Goal: Transaction & Acquisition: Purchase product/service

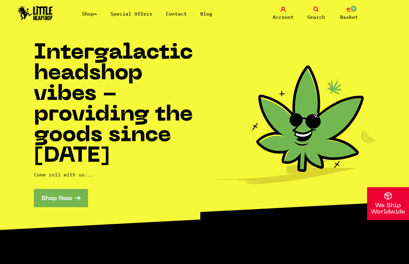
click at [355, 15] on span "Basket" at bounding box center [349, 16] width 18 height 7
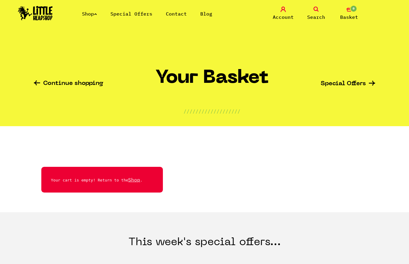
click at [96, 84] on link "Continue shopping" at bounding box center [68, 84] width 69 height 7
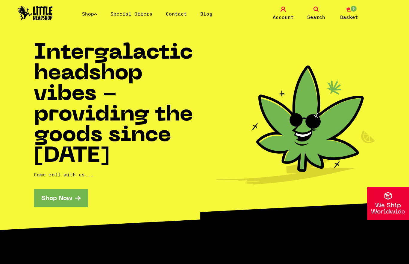
click at [284, 16] on span "Account" at bounding box center [283, 16] width 21 height 7
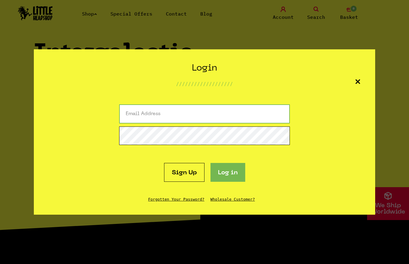
click at [248, 116] on input "email" at bounding box center [204, 113] width 171 height 19
type input "[EMAIL_ADDRESS][DOMAIN_NAME]"
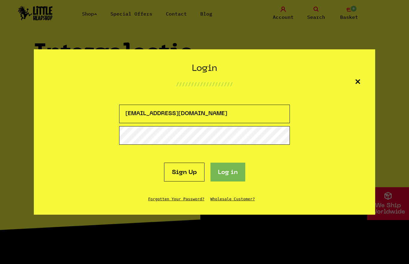
click at [228, 172] on button "Log in" at bounding box center [227, 172] width 35 height 19
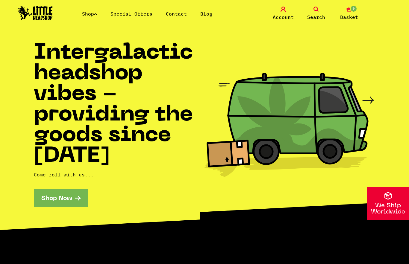
click at [97, 11] on link "Shop" at bounding box center [89, 14] width 15 height 6
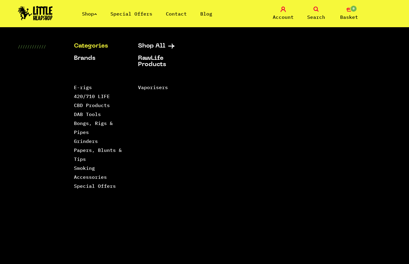
click at [80, 160] on link "Papers, Blunts & Tips" at bounding box center [98, 154] width 48 height 15
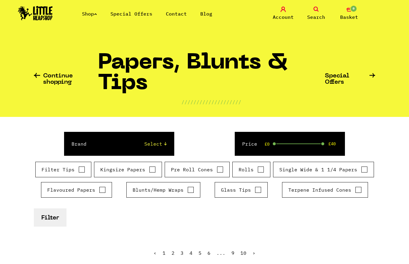
click at [157, 143] on select "Select Rizla Raw OCB Elements Shine 24k Cyclones Phuncky Feel Tips Smoking Pape…" at bounding box center [133, 143] width 68 height 7
select select "3"
click at [80, 170] on input "Filter Tips" at bounding box center [81, 170] width 7 height 6
checkbox input "true"
select select "0"
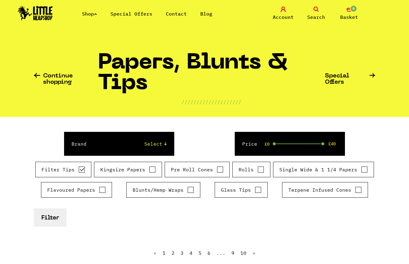
click at [57, 217] on button "Filter" at bounding box center [50, 218] width 33 height 18
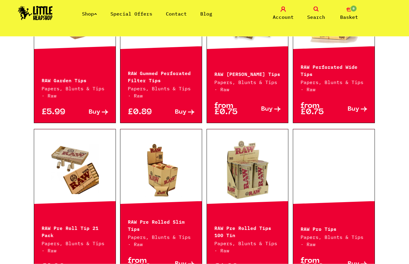
scroll to position [595, 0]
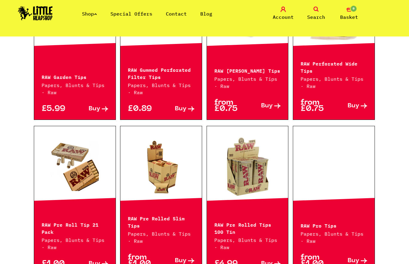
click at [101, 261] on link "Buy" at bounding box center [91, 264] width 33 height 6
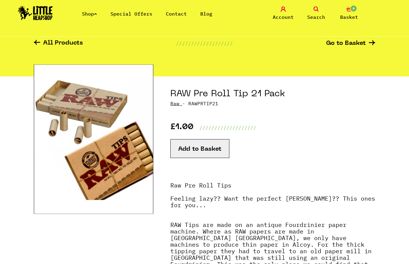
click at [215, 149] on button "Add to Basket" at bounding box center [199, 149] width 59 height 19
click at [219, 146] on button "Add to Basket" at bounding box center [199, 148] width 59 height 19
click at [217, 149] on button "Add to Basket" at bounding box center [199, 148] width 59 height 19
click at [223, 154] on button "Add to Basket" at bounding box center [199, 148] width 59 height 19
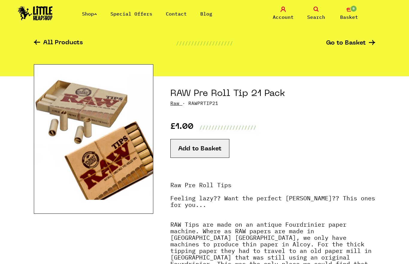
click at [215, 152] on button "Add to Basket" at bounding box center [199, 148] width 59 height 19
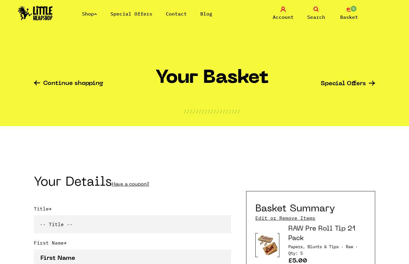
click at [89, 16] on link "Shop" at bounding box center [89, 14] width 15 height 6
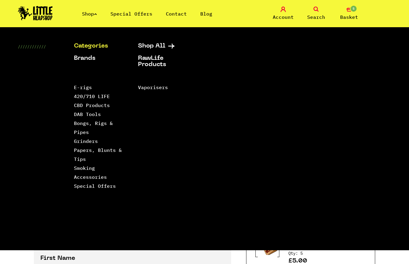
click at [117, 152] on link "Papers, Blunts & Tips" at bounding box center [98, 154] width 48 height 15
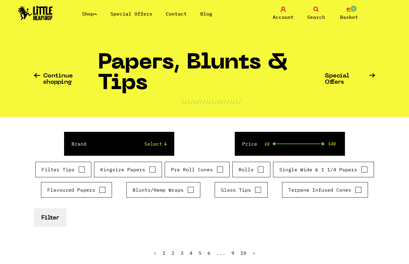
click at [154, 170] on input "Kingsize Papers" at bounding box center [152, 170] width 7 height 6
checkbox input "true"
click at [162, 143] on select "Select Rizla Raw OCB Elements Shine 24k Cyclones Phuncky Feel Tips Smoking Pape…" at bounding box center [133, 143] width 68 height 7
click at [54, 218] on button "Filter" at bounding box center [50, 218] width 33 height 18
click at [51, 218] on button "Filter" at bounding box center [50, 218] width 33 height 18
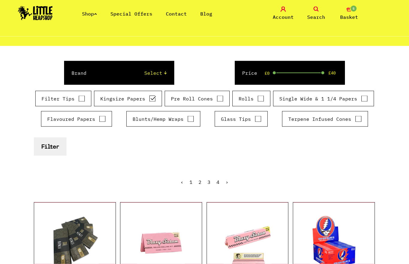
scroll to position [71, 0]
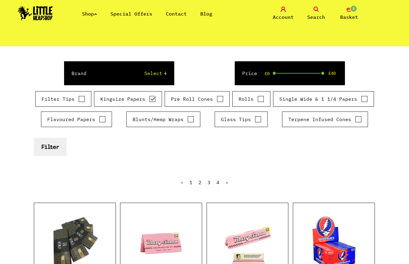
click at [159, 72] on select "Select Rizla Raw OCB Elements Shine 24k Cyclones Phuncky Feel Tips Smoking Pape…" at bounding box center [133, 73] width 68 height 7
click at [333, 240] on link at bounding box center [333, 244] width 81 height 60
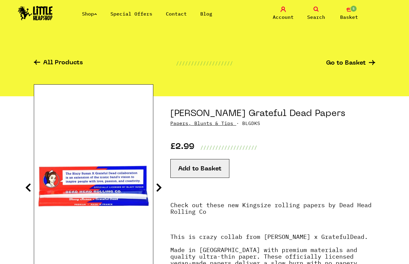
click at [205, 170] on button "Add to Basket" at bounding box center [199, 168] width 59 height 19
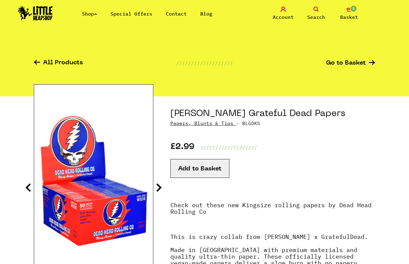
click at [214, 170] on button "Add to Basket" at bounding box center [199, 168] width 59 height 19
click at [219, 172] on button "Add to Basket" at bounding box center [199, 168] width 59 height 19
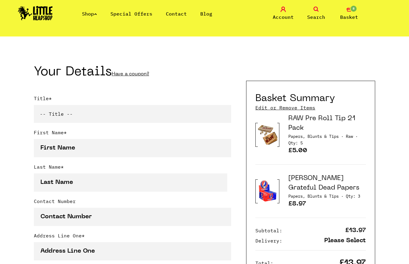
scroll to position [113, 0]
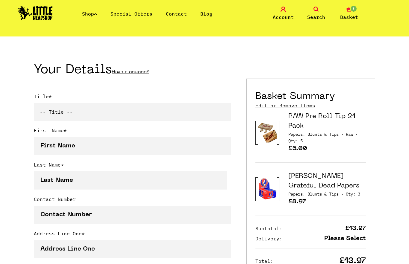
click at [171, 111] on select "-- Title -- Mr Mrs Ms Miss Dr Prof" at bounding box center [132, 112] width 197 height 18
select select "ms"
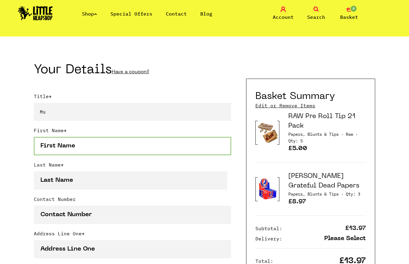
click at [173, 147] on input "First Name *" at bounding box center [132, 146] width 197 height 18
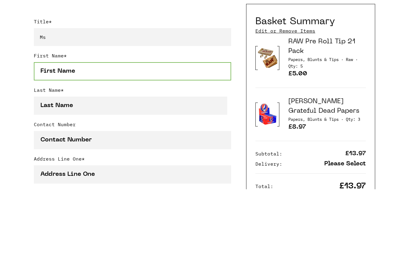
type input "Shelley"
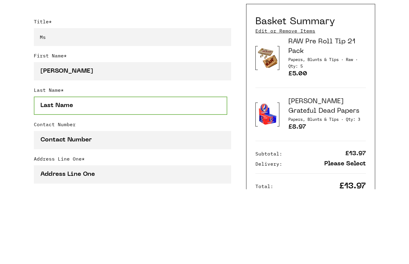
type input "Galvin"
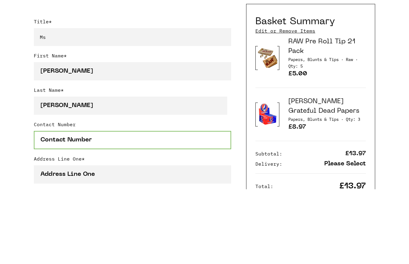
type input "07762397272"
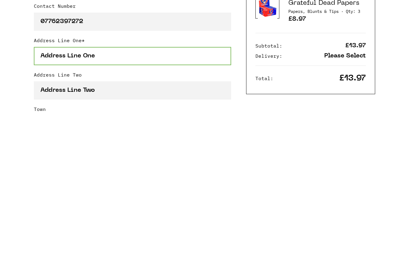
scroll to position [163, 0]
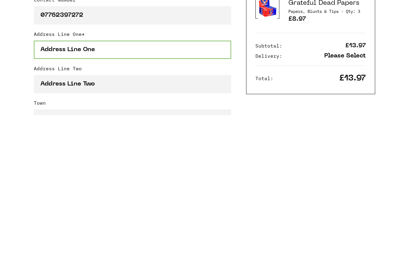
type input "Sinclair Annex"
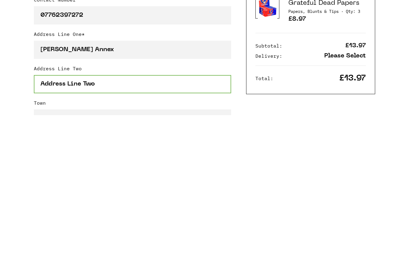
type input "66A Gloucester Road North"
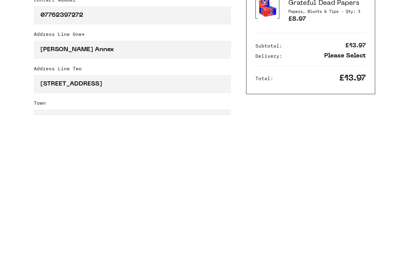
type input "Bristol"
select select "826"
type input "BS34 7PH"
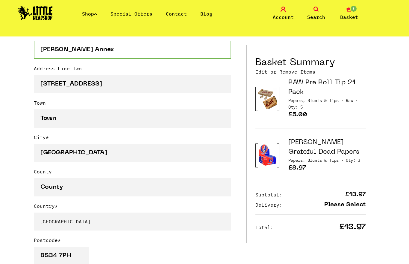
click at [103, 52] on input "Sinclair Annex" at bounding box center [132, 50] width 197 height 18
type input "S"
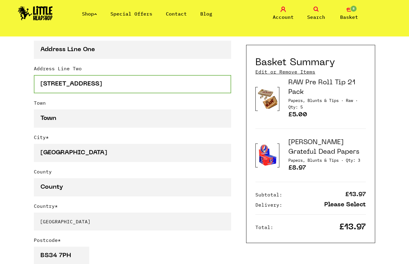
click at [81, 84] on input "[STREET_ADDRESS]" at bounding box center [132, 84] width 197 height 18
click at [81, 83] on input "[STREET_ADDRESS]" at bounding box center [132, 84] width 197 height 18
click at [81, 84] on input "[STREET_ADDRESS]" at bounding box center [132, 84] width 197 height 18
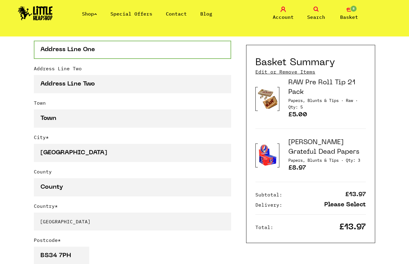
click at [96, 51] on input "Address Line One *" at bounding box center [132, 50] width 197 height 18
click at [80, 54] on input "Address Line One *" at bounding box center [132, 50] width 197 height 18
paste input "[STREET_ADDRESS]"
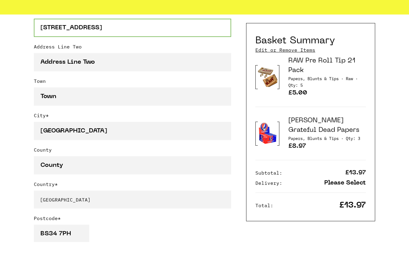
type input "[STREET_ADDRESS]"
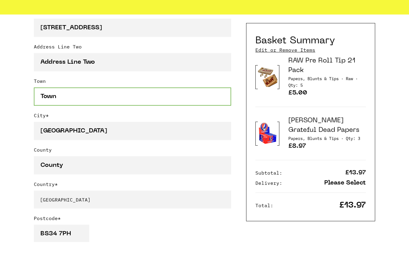
click at [146, 110] on input "Town" at bounding box center [132, 119] width 197 height 18
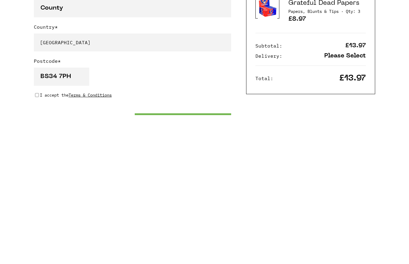
scroll to position [345, 0]
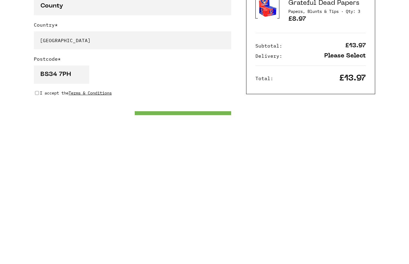
type input "Filton"
click at [39, 240] on input "I accept the Terms & Conditions" at bounding box center [37, 242] width 4 height 5
checkbox input "true"
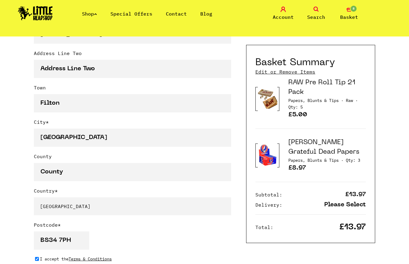
scroll to position [322, 0]
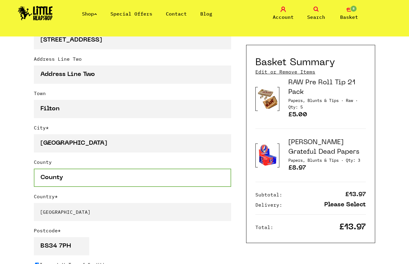
click at [148, 176] on input "County" at bounding box center [132, 178] width 197 height 18
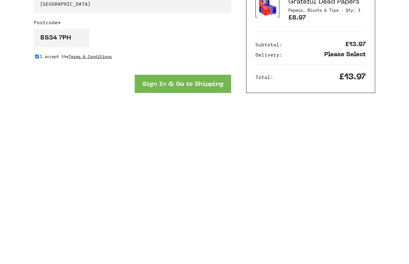
scroll to position [387, 0]
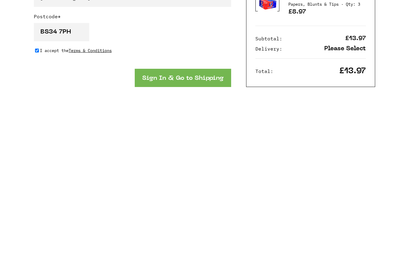
type input "South Gloucestershire"
click at [210, 218] on button "Sign In & Go to Shipping" at bounding box center [183, 227] width 96 height 18
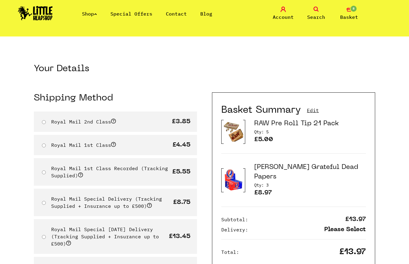
click at [45, 124] on input "Royal Mail 2nd Class" at bounding box center [44, 122] width 4 height 4
radio input "true"
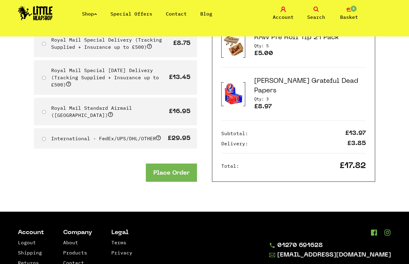
scroll to position [185, 0]
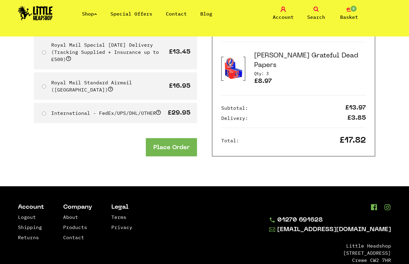
click at [178, 140] on button "Place Order" at bounding box center [171, 147] width 51 height 18
